Goal: Task Accomplishment & Management: Use online tool/utility

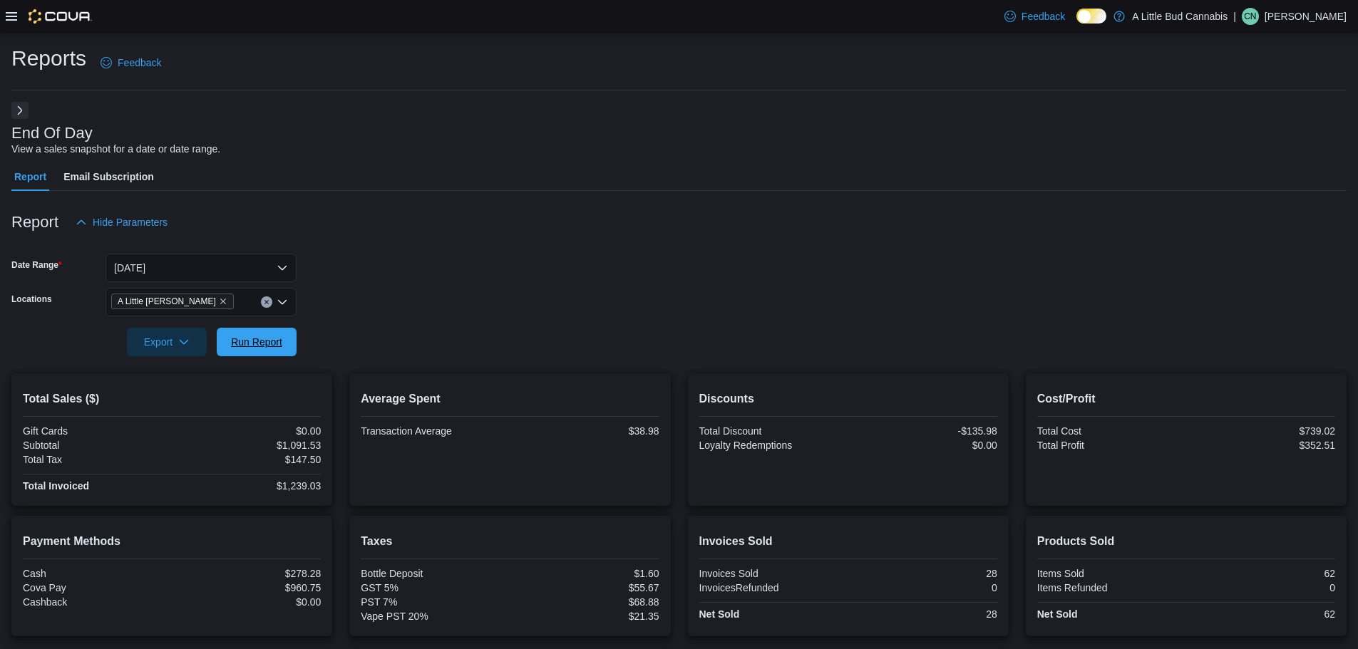
drag, startPoint x: 279, startPoint y: 348, endPoint x: 110, endPoint y: 157, distance: 255.5
click at [277, 346] on span "Run Report" at bounding box center [256, 342] width 63 height 29
click at [20, 115] on button "Next" at bounding box center [19, 109] width 17 height 17
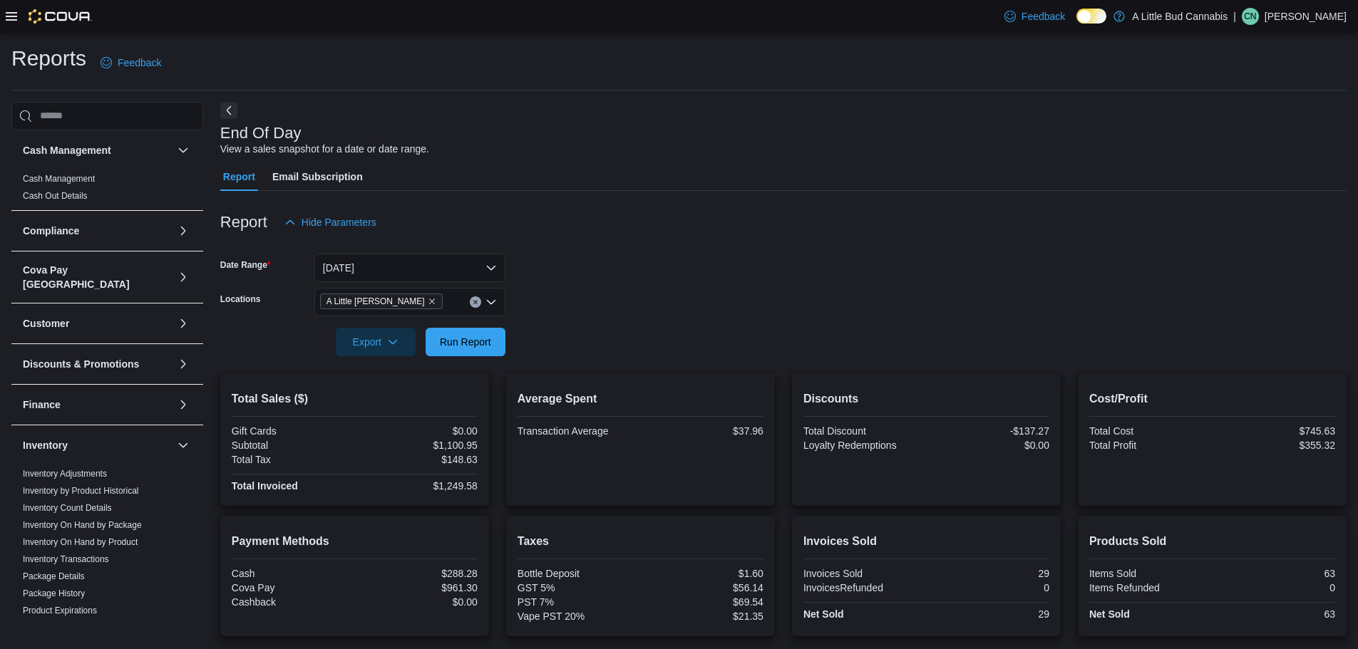
click at [440, 164] on div "Report Email Subscription" at bounding box center [783, 176] width 1126 height 29
click at [11, 11] on icon at bounding box center [11, 16] width 11 height 11
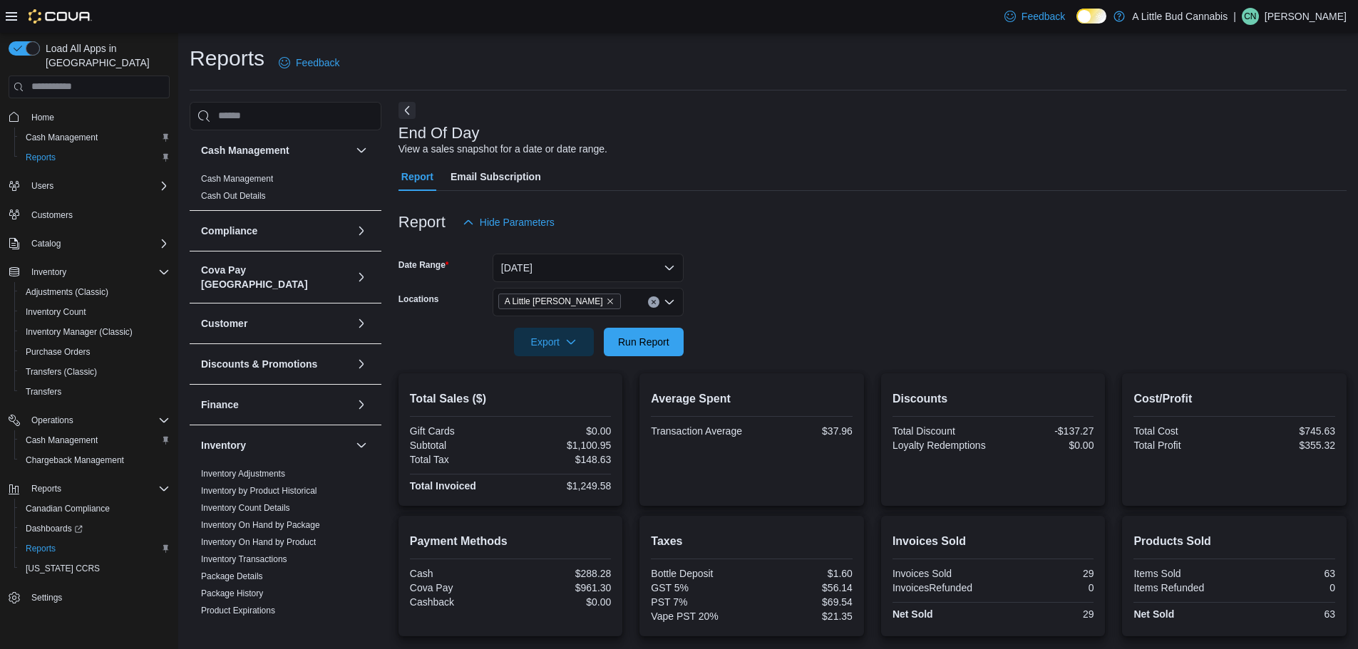
click at [440, 187] on div "Report Email Subscription" at bounding box center [872, 176] width 948 height 29
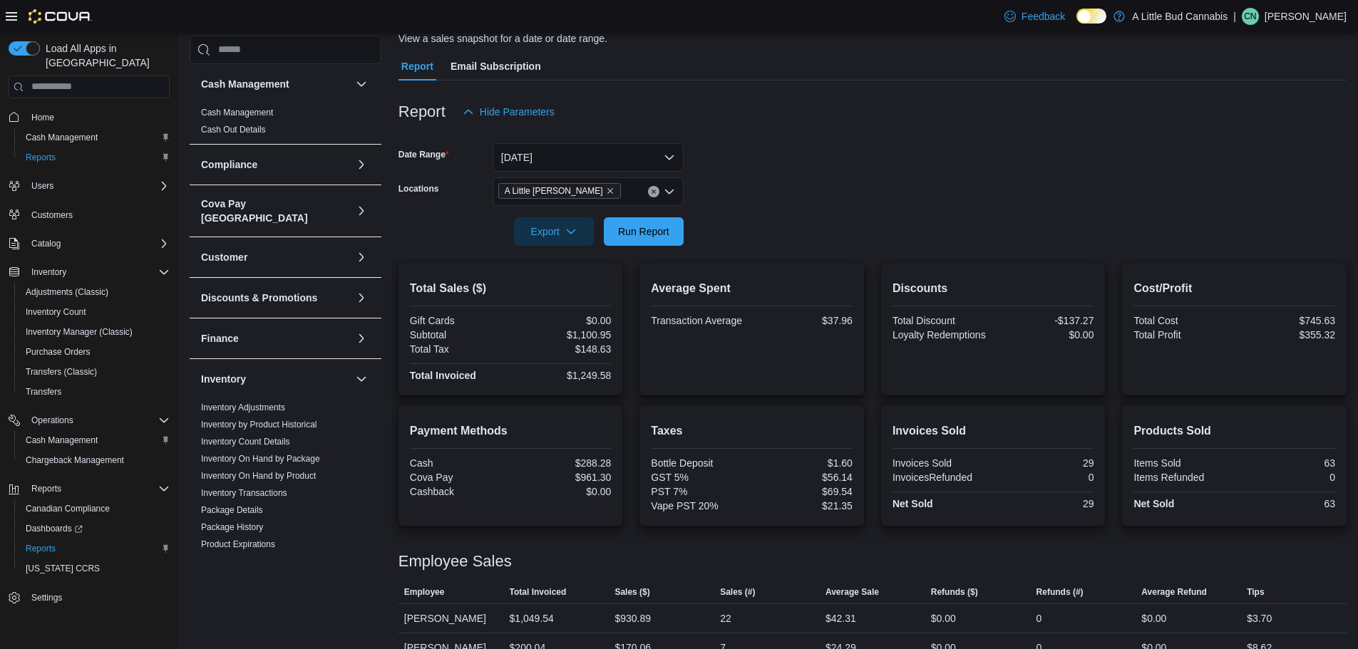
scroll to position [135, 0]
